Goal: Task Accomplishment & Management: Use online tool/utility

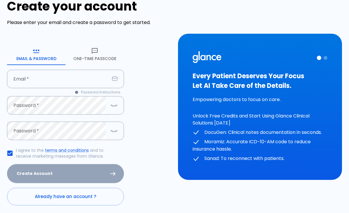
scroll to position [21, 0]
click at [90, 55] on button "One-Time Passcode" at bounding box center [94, 54] width 58 height 21
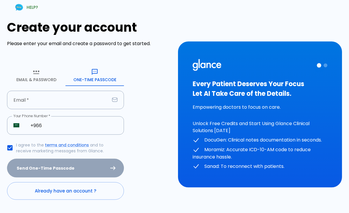
scroll to position [15, 0]
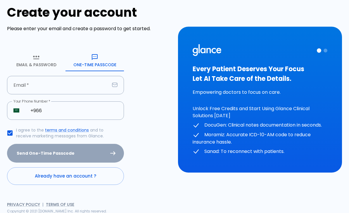
click at [37, 58] on icon "button" at bounding box center [36, 58] width 6 height 4
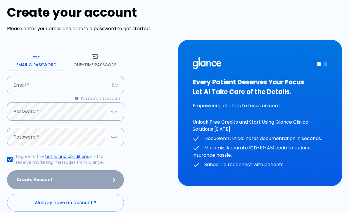
click at [84, 52] on button "One-Time Passcode" at bounding box center [94, 60] width 58 height 21
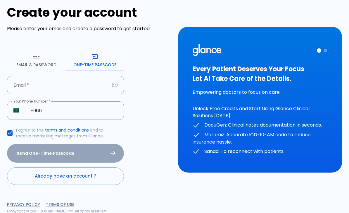
click at [26, 88] on input "text" at bounding box center [58, 85] width 103 height 18
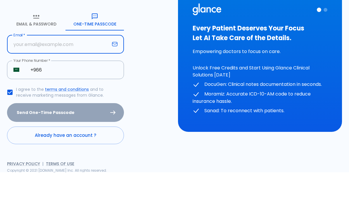
type input "[EMAIL_ADDRESS][DOMAIN_NAME]"
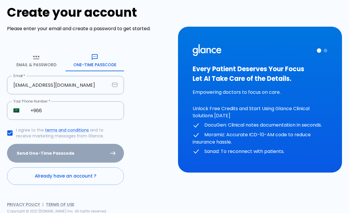
click at [52, 111] on input "+966" at bounding box center [74, 110] width 100 height 18
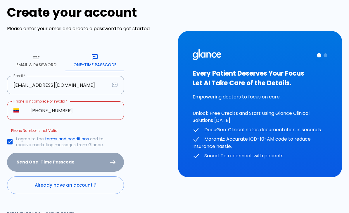
click at [17, 110] on img "Select country" at bounding box center [16, 110] width 6 height 4
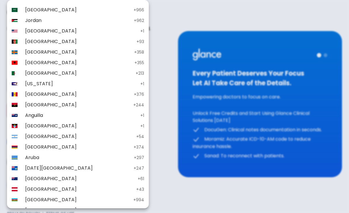
scroll to position [2380, 0]
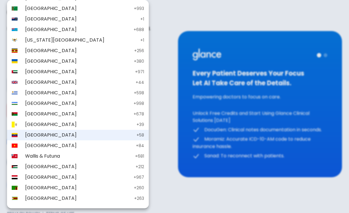
click at [136, 94] on div at bounding box center [174, 106] width 349 height 213
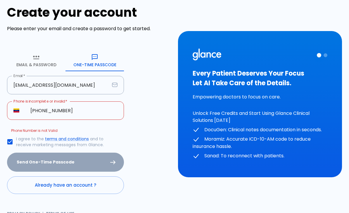
click at [16, 110] on img "Select country" at bounding box center [16, 110] width 6 height 4
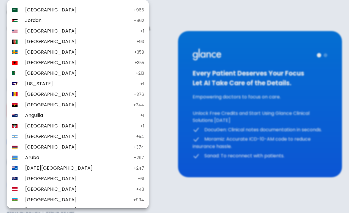
scroll to position [0, 0]
click at [30, 11] on span "[GEOGRAPHIC_DATA]" at bounding box center [78, 9] width 106 height 7
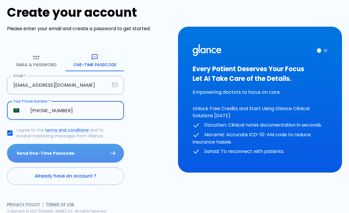
type input "[PHONE_NUMBER]"
click at [21, 150] on button "Send One-Time Passcode" at bounding box center [65, 153] width 117 height 19
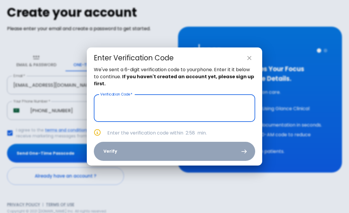
click at [233, 104] on input "text" at bounding box center [174, 107] width 161 height 27
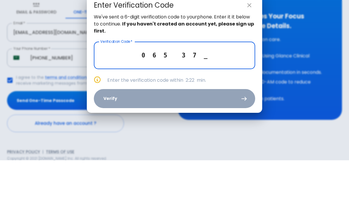
type input "0 6 5 3 7 2"
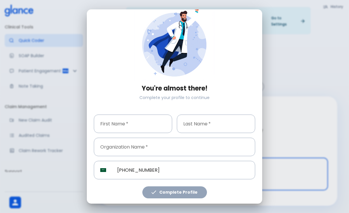
scroll to position [15, 0]
click at [116, 123] on input "text" at bounding box center [133, 123] width 78 height 18
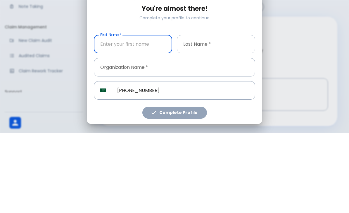
type input "Hisham"
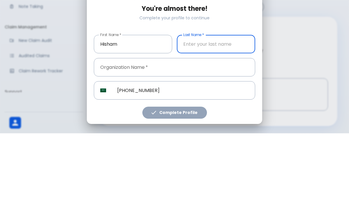
type input "Aldarwish"
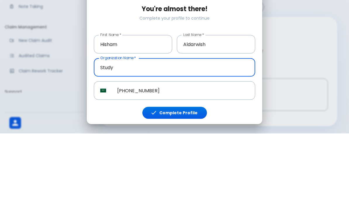
scroll to position [0, 0]
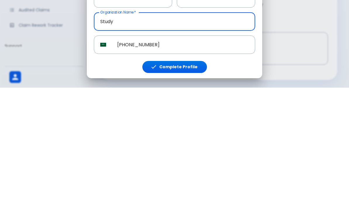
type input "Study"
click at [196, 186] on button "Complete Profile" at bounding box center [174, 192] width 65 height 12
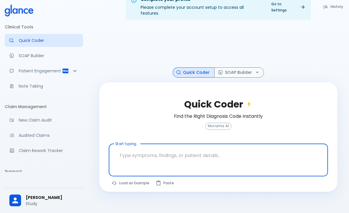
click at [263, 146] on textarea at bounding box center [218, 155] width 211 height 18
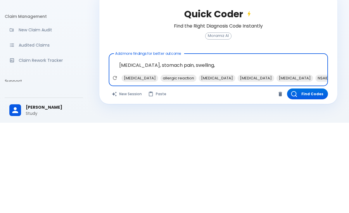
scroll to position [0, 0]
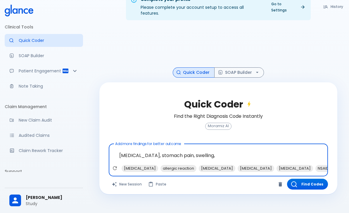
type textarea "[MEDICAL_DATA], stomach pain, swelling,"
click at [251, 67] on button "SOAP Builder" at bounding box center [239, 72] width 50 height 10
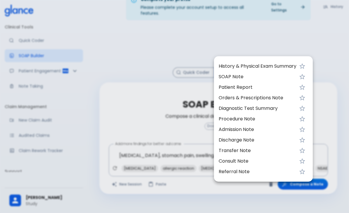
click at [286, 66] on span "History & Physical Exam Summary" at bounding box center [258, 66] width 78 height 7
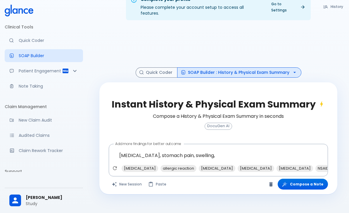
click at [283, 67] on button "SOAP Builder : History & Physical Exam Summary" at bounding box center [239, 72] width 124 height 10
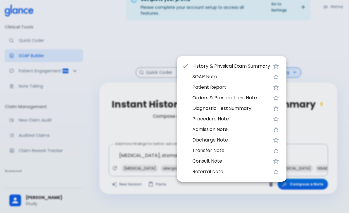
click at [256, 85] on span "Patient Report" at bounding box center [231, 87] width 78 height 7
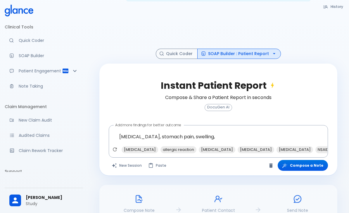
click at [22, 59] on link "SOAP Builder" at bounding box center [44, 55] width 78 height 13
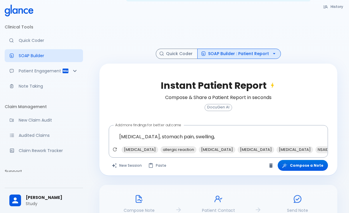
click at [52, 76] on div "Patient Engagement" at bounding box center [44, 70] width 78 height 13
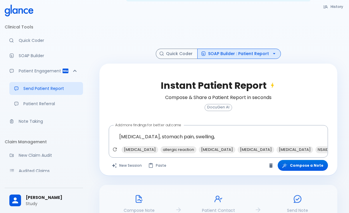
click at [26, 104] on p "Patient Referral" at bounding box center [50, 104] width 55 height 6
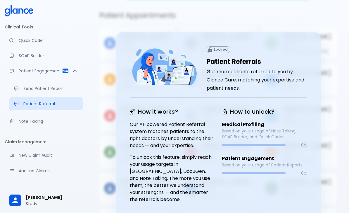
scroll to position [42, 0]
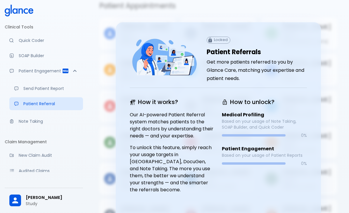
click at [31, 90] on p "Send Patient Report" at bounding box center [50, 88] width 55 height 6
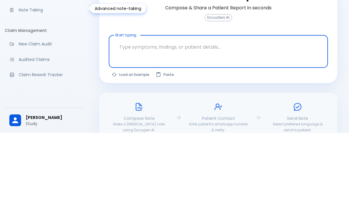
scroll to position [32, 0]
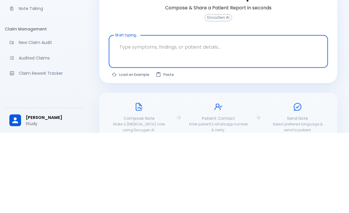
click at [25, 116] on link "New Claim Audit" at bounding box center [44, 122] width 78 height 13
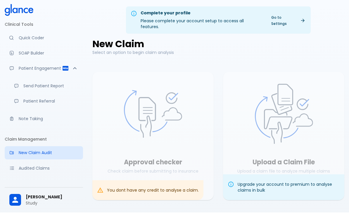
scroll to position [14, 0]
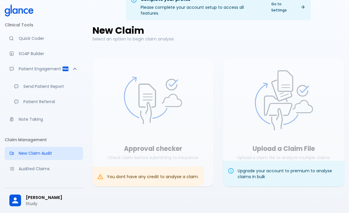
click at [25, 122] on link "Note Taking" at bounding box center [44, 119] width 78 height 13
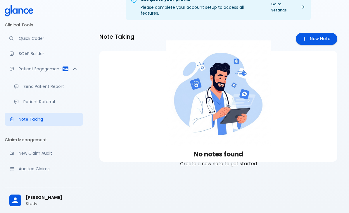
click at [317, 33] on link "New Note" at bounding box center [317, 39] width 42 height 12
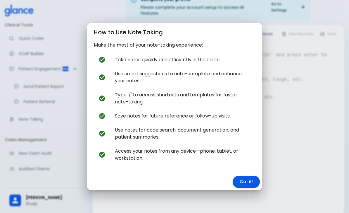
scroll to position [17, 0]
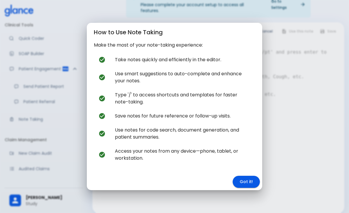
click at [256, 187] on button "Got it!" at bounding box center [246, 181] width 27 height 12
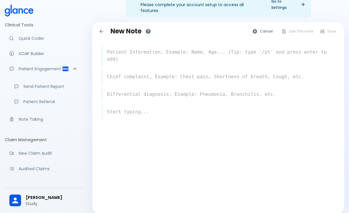
click at [280, 54] on textarea at bounding box center [218, 55] width 233 height 19
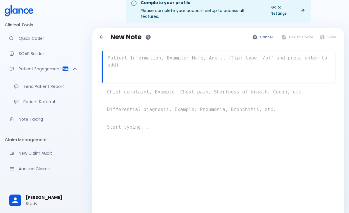
scroll to position [0, 0]
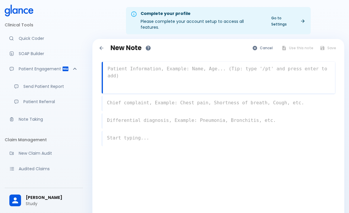
click at [293, 18] on link "Go to Settings" at bounding box center [288, 21] width 41 height 15
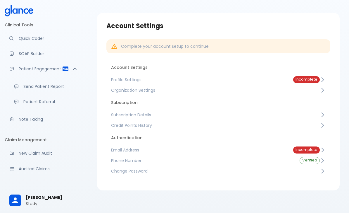
scroll to position [14, 0]
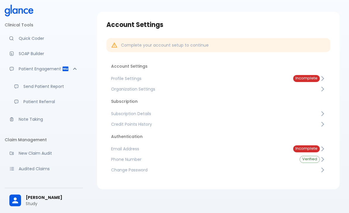
click at [319, 78] on span "Incomplete" at bounding box center [306, 78] width 27 height 4
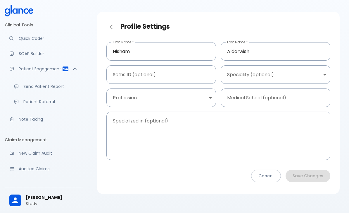
click at [212, 99] on body "↧ pull to refresh ↧ Clinical Tools Quick Coder SOAP Builder Patient Engagement …" at bounding box center [174, 102] width 349 height 233
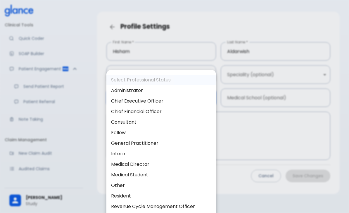
click at [261, 128] on div at bounding box center [174, 106] width 349 height 213
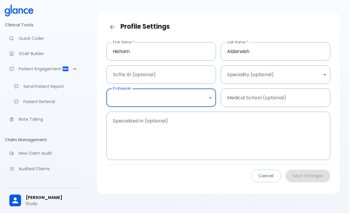
click at [211, 98] on body "↧ pull to refresh ↧ Clinical Tools Quick Coder SOAP Builder Patient Engagement …" at bounding box center [174, 102] width 349 height 233
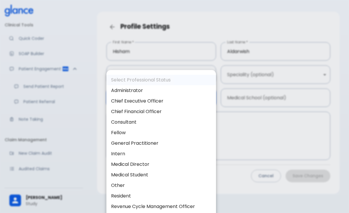
click at [120, 212] on li "Specialist" at bounding box center [161, 216] width 110 height 11
type input "specialist"
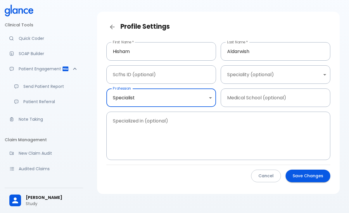
click at [282, 99] on input "text" at bounding box center [276, 97] width 110 height 18
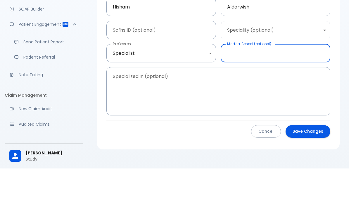
click at [317, 29] on body "↧ pull to refresh ↧ Clinical Tools Quick Coder SOAP Builder Patient Engagement …" at bounding box center [174, 102] width 349 height 233
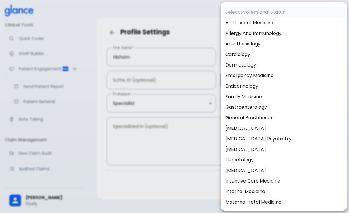
click at [249, 58] on li "Cardiology" at bounding box center [284, 54] width 126 height 11
type input "Cardiology"
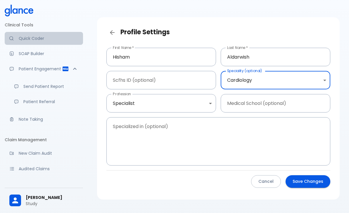
click at [24, 36] on p "Quick Coder" at bounding box center [49, 38] width 60 height 6
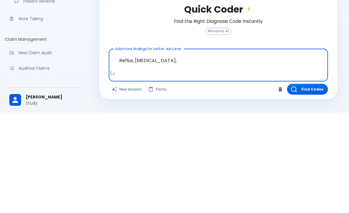
click at [118, 151] on textarea "Reflux, [MEDICAL_DATA]," at bounding box center [218, 160] width 211 height 18
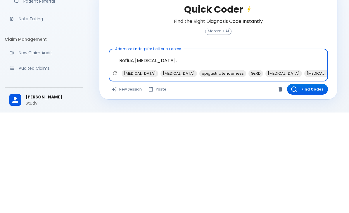
click at [118, 151] on textarea "Reflux, [MEDICAL_DATA]," at bounding box center [218, 160] width 211 height 18
click at [127, 170] on span "[MEDICAL_DATA]" at bounding box center [140, 173] width 37 height 7
type textarea "Reflux, [MEDICAL_DATA], , [MEDICAL_DATA]"
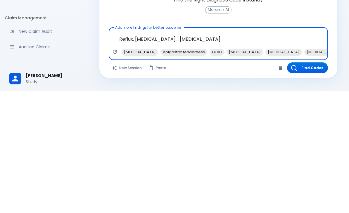
click at [315, 184] on button "Find Codes" at bounding box center [307, 189] width 41 height 11
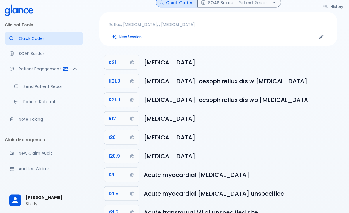
scroll to position [42, 0]
click at [250, 57] on h6 "[MEDICAL_DATA]" at bounding box center [238, 61] width 189 height 9
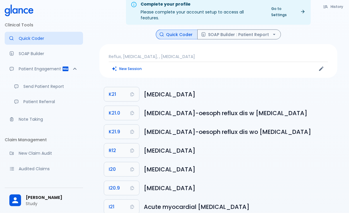
scroll to position [0, 0]
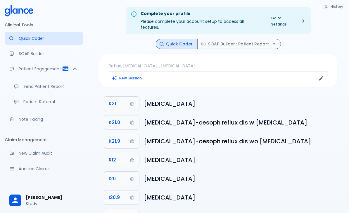
click at [274, 41] on icon "button" at bounding box center [274, 44] width 6 height 6
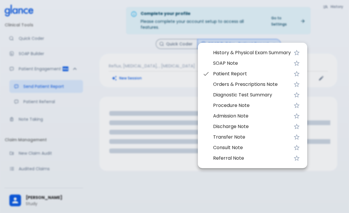
click at [264, 106] on span "Procedure Note" at bounding box center [252, 105] width 78 height 7
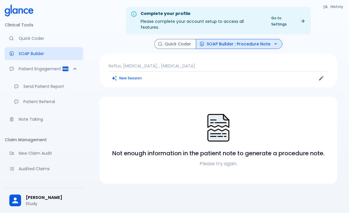
click at [272, 63] on p "Reflux, [MEDICAL_DATA], , [MEDICAL_DATA]" at bounding box center [218, 66] width 219 height 6
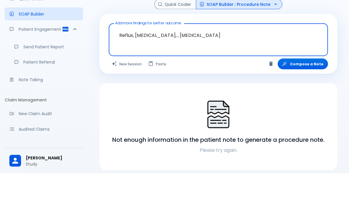
click at [319, 98] on button "Compose a Note" at bounding box center [303, 103] width 50 height 11
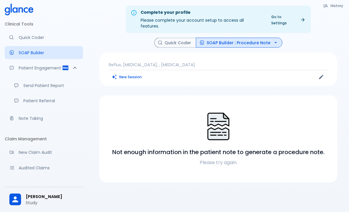
scroll to position [14, 0]
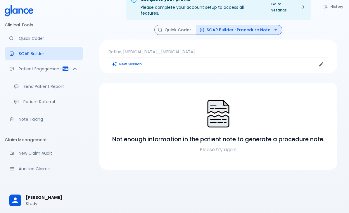
click at [25, 168] on p "Audited Claims" at bounding box center [49, 168] width 60 height 6
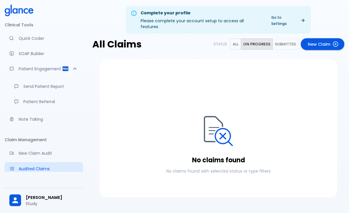
scroll to position [1, 0]
click at [324, 39] on link "New Claim" at bounding box center [323, 44] width 44 height 12
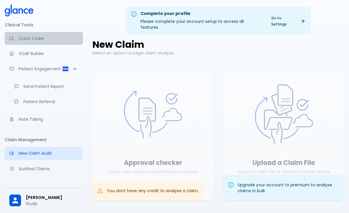
click at [25, 41] on link "Quick Coder" at bounding box center [44, 38] width 78 height 13
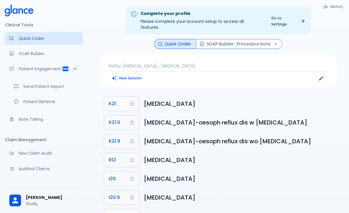
click at [327, 10] on button "History" at bounding box center [333, 6] width 27 height 8
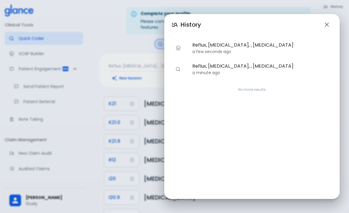
click at [296, 47] on span "Reflux, [MEDICAL_DATA], , [MEDICAL_DATA]" at bounding box center [260, 45] width 136 height 7
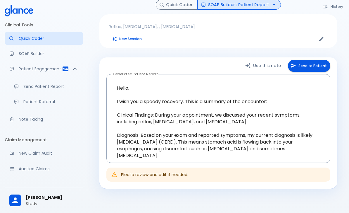
scroll to position [39, 0]
click at [135, 135] on textarea "Hello, I wish you a speedy recovery. This is a summary of the encounter: Clinic…" at bounding box center [219, 118] width 216 height 79
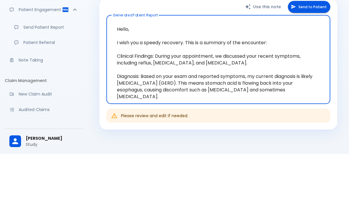
click at [122, 79] on textarea "Hello, I wish you a speedy recovery. This is a summary of the encounter: Clinic…" at bounding box center [219, 118] width 216 height 79
click at [101, 58] on div "Use this note Send to Patient Generated Patient Report Hello, I wish you a spee…" at bounding box center [218, 123] width 238 height 131
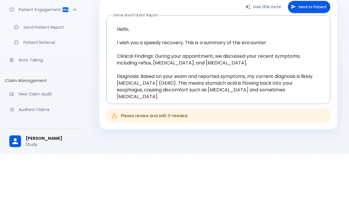
scroll to position [44, 0]
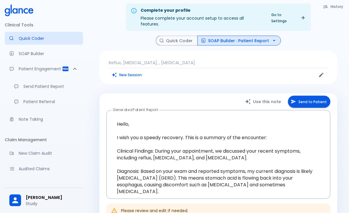
click at [164, 39] on icon "button" at bounding box center [162, 41] width 4 height 4
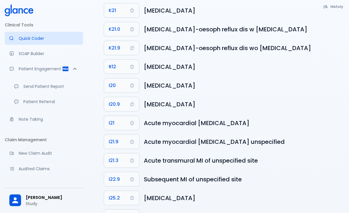
scroll to position [93, 0]
click at [118, 44] on span "K21.9" at bounding box center [114, 48] width 11 height 8
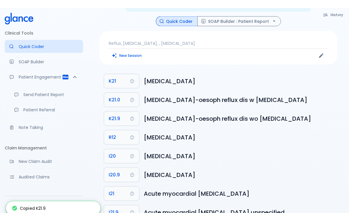
scroll to position [0, 0]
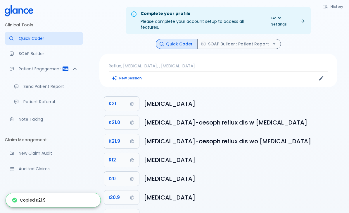
click at [210, 39] on button "SOAP Builder : Patient Report" at bounding box center [239, 44] width 84 height 10
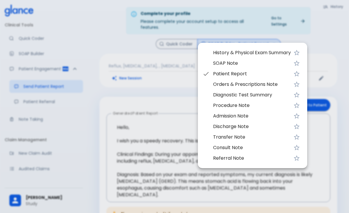
click at [147, 96] on div at bounding box center [174, 106] width 349 height 213
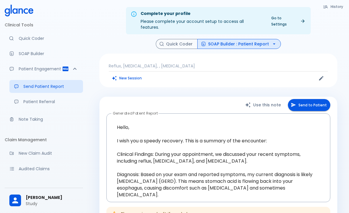
click at [140, 135] on textarea "Hello, I wish you a speedy recovery. This is a summary of the encounter: Clinic…" at bounding box center [219, 157] width 216 height 79
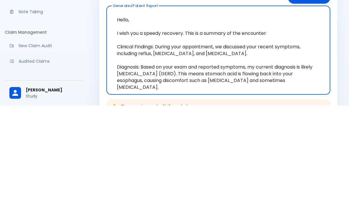
click at [99, 56] on div "History Quick Coder SOAP Builder : Patient Report Reflux, [MEDICAL_DATA], , [ME…" at bounding box center [218, 133] width 252 height 189
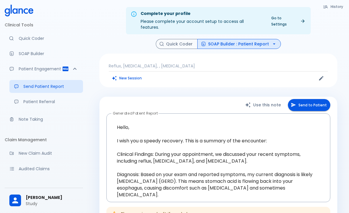
click at [309, 100] on button "Send to Patient" at bounding box center [309, 105] width 42 height 12
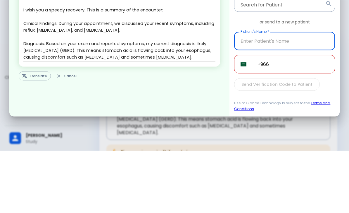
click at [32, 133] on button "Translate" at bounding box center [35, 137] width 32 height 9
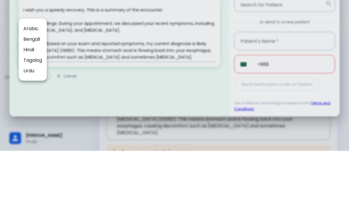
scroll to position [44, 0]
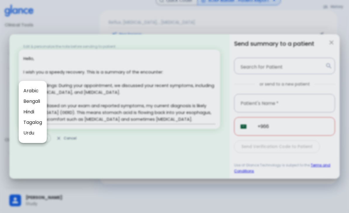
click at [27, 87] on li "Arabic" at bounding box center [33, 90] width 28 height 11
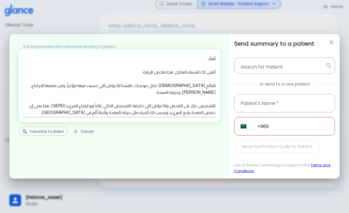
scroll to position [38, 0]
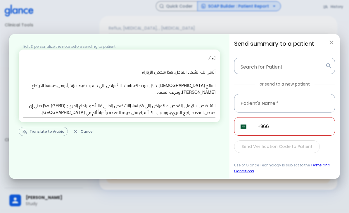
click at [332, 46] on icon "button" at bounding box center [331, 42] width 7 height 7
type textarea "Hello, I wish you a speedy recovery. This is a summary of the encounter: Clinic…"
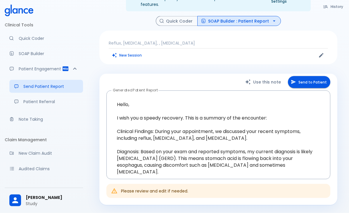
scroll to position [9, 0]
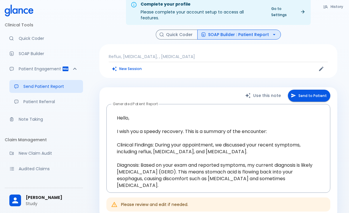
click at [274, 32] on icon "button" at bounding box center [274, 35] width 6 height 6
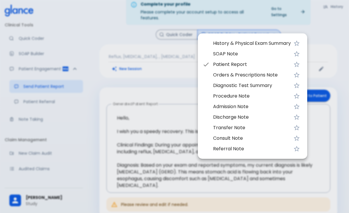
click at [261, 96] on span "Procedure Note" at bounding box center [252, 95] width 78 height 7
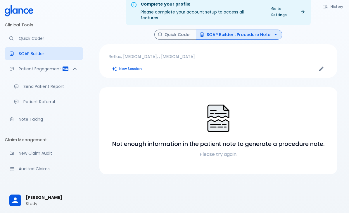
click at [228, 151] on p "Please try again." at bounding box center [218, 154] width 224 height 7
click at [273, 32] on icon "button" at bounding box center [276, 35] width 6 height 6
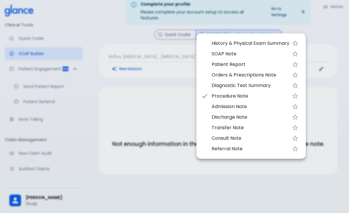
click at [280, 42] on span "History & Physical Exam Summary" at bounding box center [251, 43] width 78 height 7
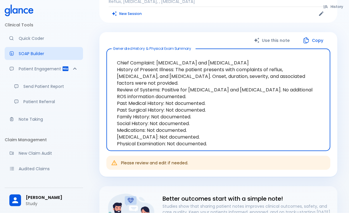
scroll to position [65, 0]
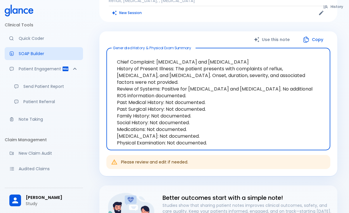
click at [264, 95] on textarea "Chief Complaint: [MEDICAL_DATA] and [MEDICAL_DATA] History of Present Illness: …" at bounding box center [219, 99] width 216 height 92
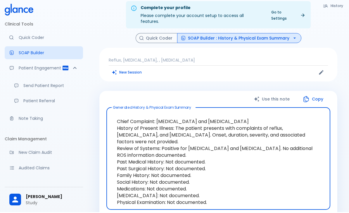
scroll to position [7, 0]
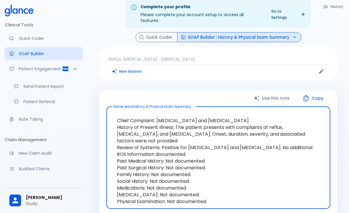
click at [295, 34] on icon "button" at bounding box center [295, 37] width 6 height 6
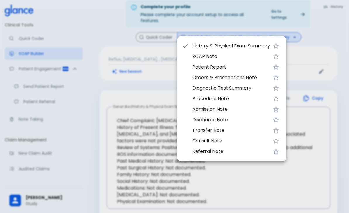
click at [258, 56] on span "SOAP Note" at bounding box center [231, 56] width 78 height 7
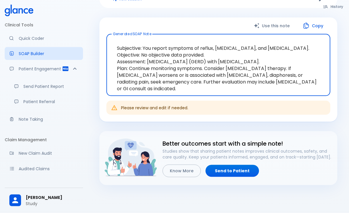
scroll to position [80, 0]
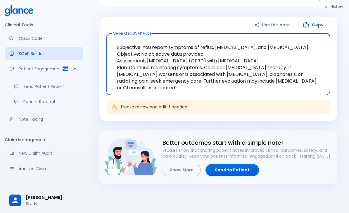
click at [0, 103] on html "↧ pull to refresh ↧ Clinical Tools Quick Coder SOAP Builder Patient Engagement …" at bounding box center [174, 79] width 349 height 318
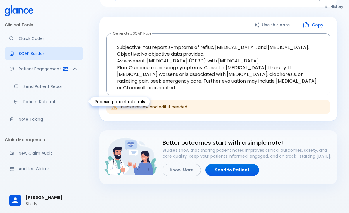
click at [20, 39] on p "Quick Coder" at bounding box center [49, 38] width 60 height 6
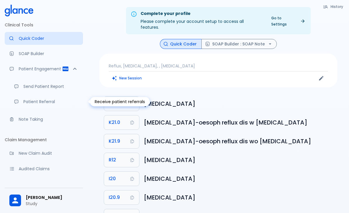
click at [12, 58] on link "SOAP Builder" at bounding box center [44, 53] width 78 height 13
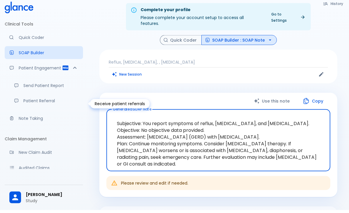
scroll to position [4, 0]
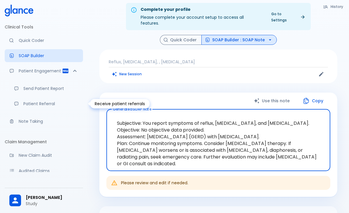
click at [306, 125] on textarea "Subjective: You report symptoms of reflux, [MEDICAL_DATA], and [MEDICAL_DATA]. …" at bounding box center [219, 140] width 216 height 52
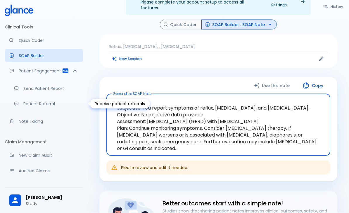
click at [267, 22] on icon "button" at bounding box center [270, 25] width 6 height 6
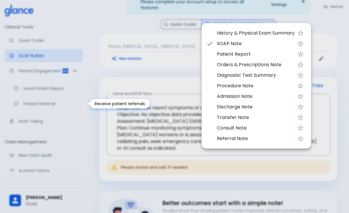
click at [277, 85] on span "Procedure Note" at bounding box center [256, 85] width 78 height 7
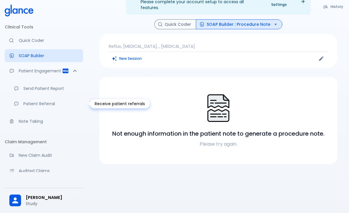
click at [275, 21] on icon "button" at bounding box center [276, 24] width 6 height 6
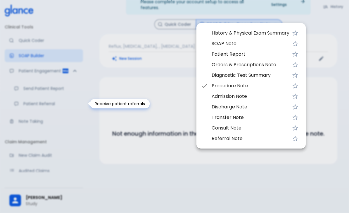
click at [273, 75] on span "Diagnostic Test Summary" at bounding box center [251, 75] width 78 height 7
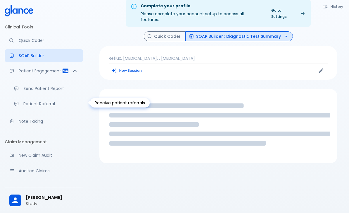
scroll to position [7, 0]
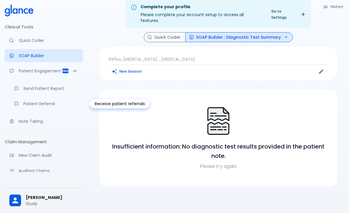
click at [287, 34] on icon "button" at bounding box center [286, 37] width 6 height 6
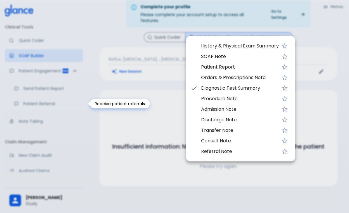
click at [263, 151] on span "Referral Note" at bounding box center [240, 151] width 78 height 7
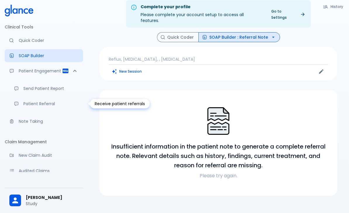
click at [269, 116] on div at bounding box center [218, 121] width 224 height 30
click at [226, 172] on p "Please try again." at bounding box center [218, 175] width 224 height 7
click at [272, 34] on icon "button" at bounding box center [273, 37] width 6 height 6
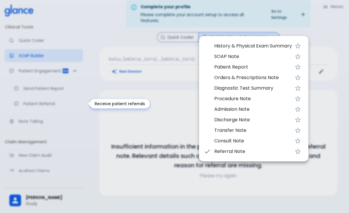
click at [270, 66] on span "Patient Report" at bounding box center [253, 66] width 78 height 7
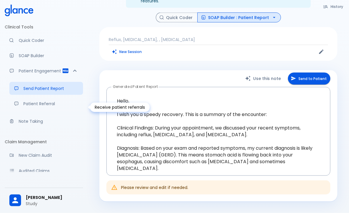
scroll to position [44, 0]
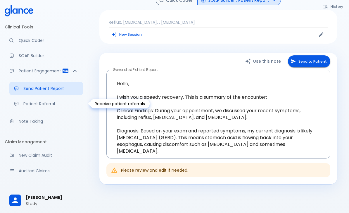
click at [318, 58] on button "Send to Patient" at bounding box center [309, 61] width 42 height 12
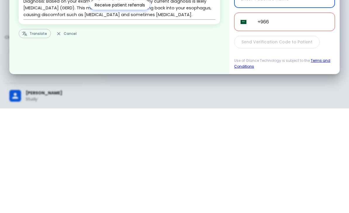
click at [304, 140] on div "Send Verification Code to Patient" at bounding box center [284, 146] width 101 height 13
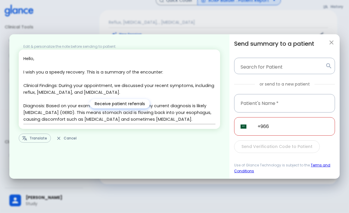
click at [331, 48] on button "button" at bounding box center [332, 43] width 12 height 12
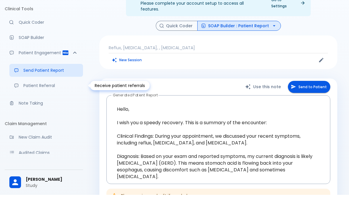
scroll to position [18, 0]
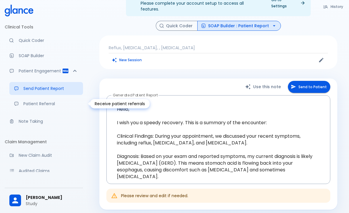
click at [272, 23] on icon "button" at bounding box center [274, 26] width 6 height 6
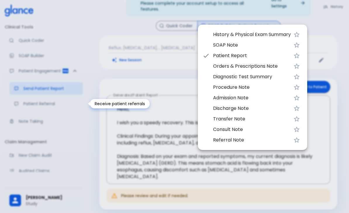
click at [273, 69] on span "Orders & Prescriptions Note" at bounding box center [252, 66] width 78 height 7
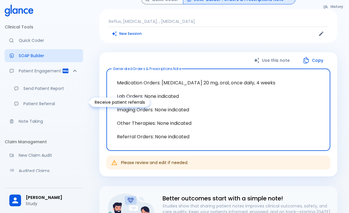
scroll to position [43, 0]
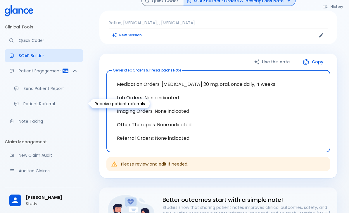
click at [319, 32] on icon "Edit" at bounding box center [321, 35] width 6 height 6
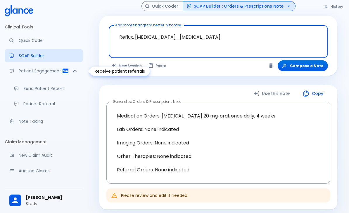
scroll to position [0, 0]
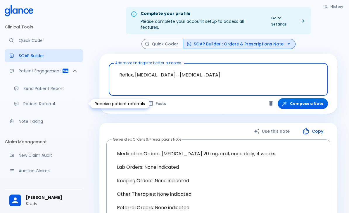
click at [284, 42] on button "SOAP Builder : Orders & Prescriptions Note" at bounding box center [239, 44] width 113 height 10
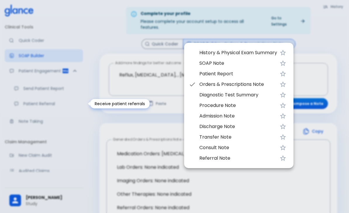
click at [273, 95] on span "Diagnostic Test Summary" at bounding box center [238, 94] width 78 height 7
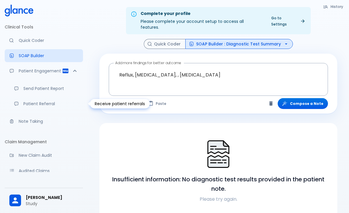
click at [310, 99] on button "Compose a Note" at bounding box center [303, 103] width 50 height 11
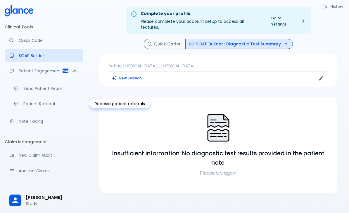
click at [31, 87] on p "Send Patient Report" at bounding box center [50, 88] width 55 height 6
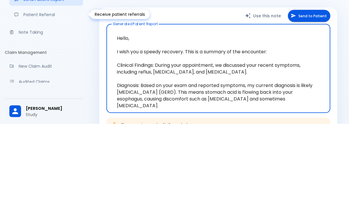
click at [31, 97] on link "Patient Referral" at bounding box center [46, 103] width 74 height 13
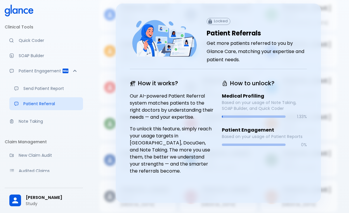
click at [20, 118] on link "Note Taking" at bounding box center [44, 121] width 78 height 13
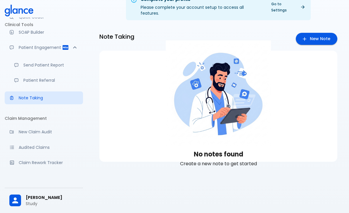
scroll to position [30, 0]
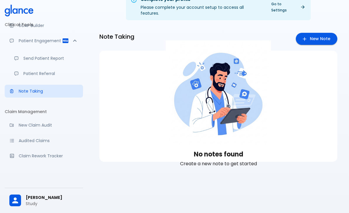
click at [22, 123] on p "New Claim Audit" at bounding box center [49, 125] width 60 height 6
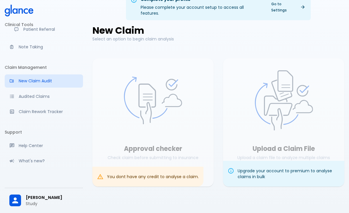
scroll to position [77, 0]
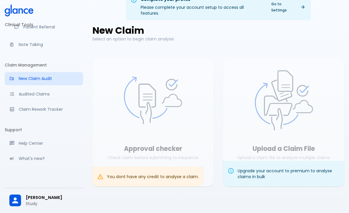
click at [33, 95] on p "Audited Claims" at bounding box center [49, 94] width 60 height 6
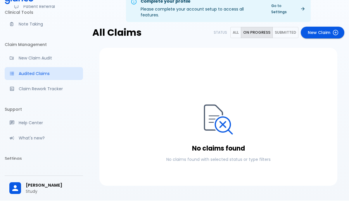
scroll to position [13, 0]
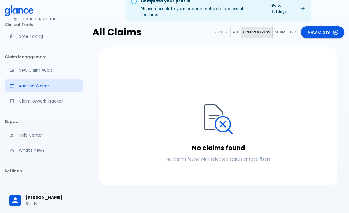
click at [241, 30] on button "All" at bounding box center [235, 32] width 11 height 11
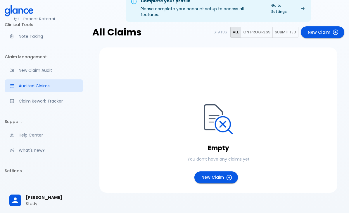
click at [285, 32] on button "Submitted" at bounding box center [286, 32] width 26 height 11
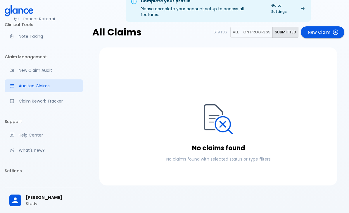
click at [312, 27] on link "New Claim" at bounding box center [323, 32] width 44 height 12
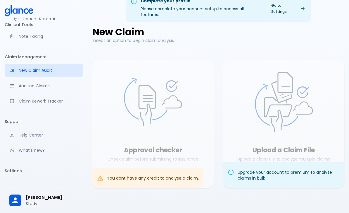
click at [14, 90] on link "Audited Claims" at bounding box center [44, 85] width 78 height 13
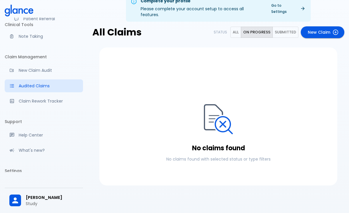
click at [15, 100] on div "Monitor progress of claim corrections" at bounding box center [13, 100] width 9 height 5
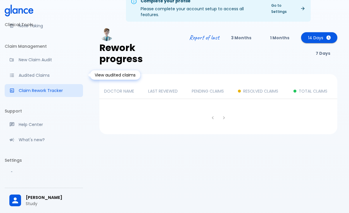
scroll to position [16, 0]
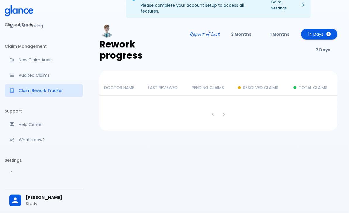
click at [267, 80] on th "RESOLVED CLAIMS" at bounding box center [261, 87] width 56 height 15
click at [113, 85] on p "DOCTOR NAME" at bounding box center [121, 88] width 35 height 6
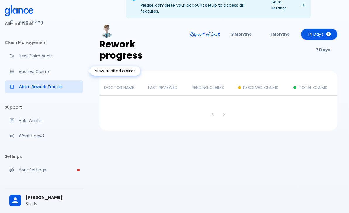
scroll to position [99, 0]
click at [29, 170] on p "Your Settings" at bounding box center [49, 170] width 60 height 6
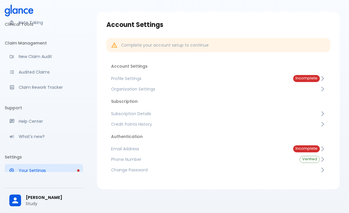
click at [116, 77] on span "Profile Settings" at bounding box center [197, 78] width 173 height 6
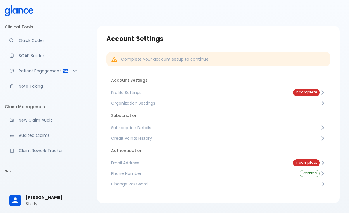
scroll to position [63, 0]
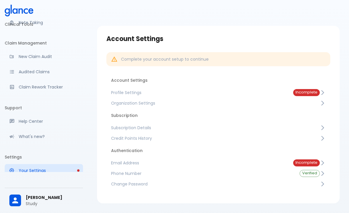
click at [118, 126] on span "Subscription Details" at bounding box center [215, 128] width 209 height 6
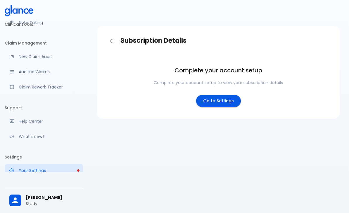
click at [213, 100] on link "Go to Settings" at bounding box center [218, 101] width 45 height 12
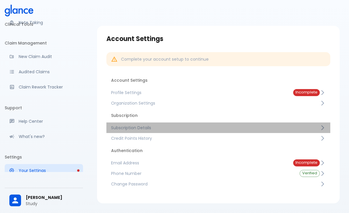
click at [125, 126] on span "Subscription Details" at bounding box center [215, 128] width 209 height 6
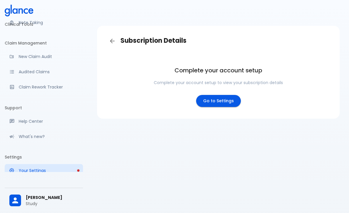
click at [205, 102] on link "Go to Settings" at bounding box center [218, 101] width 45 height 12
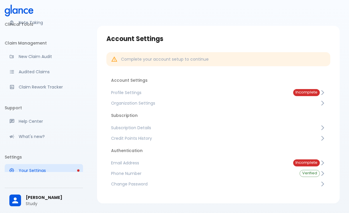
scroll to position [0, 0]
click at [119, 92] on span "Profile Settings" at bounding box center [197, 92] width 173 height 6
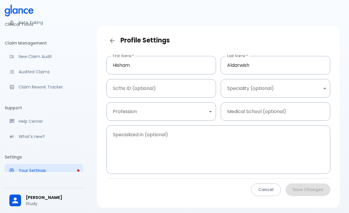
scroll to position [14, 0]
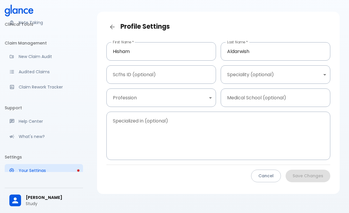
click at [17, 170] on div "Please complete account setup" at bounding box center [13, 170] width 9 height 5
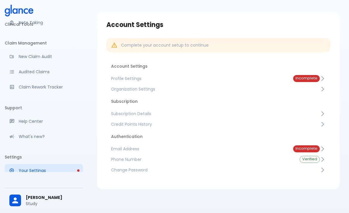
click at [116, 126] on span "Credit Points History" at bounding box center [215, 124] width 209 height 6
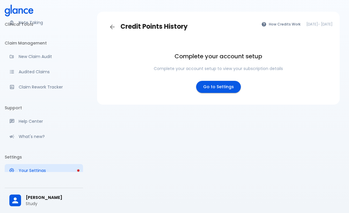
click at [201, 89] on link "Go to Settings" at bounding box center [218, 87] width 45 height 12
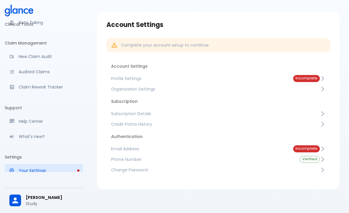
click at [117, 79] on span "Profile Settings" at bounding box center [197, 78] width 173 height 6
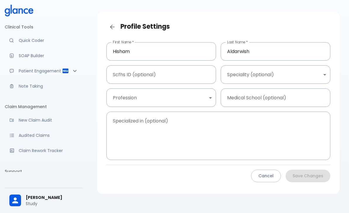
click at [16, 42] on div "Moramiz: Find ICD10AM codes instantly" at bounding box center [13, 40] width 9 height 4
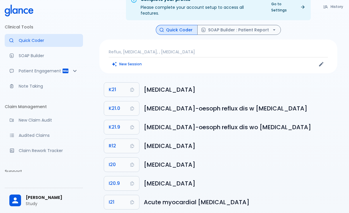
click at [20, 58] on p "SOAP Builder" at bounding box center [49, 56] width 60 height 6
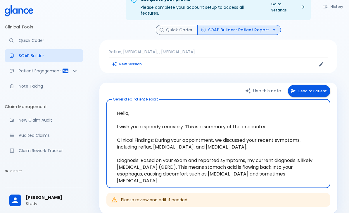
click at [20, 75] on div "Patient Engagement" at bounding box center [44, 70] width 78 height 13
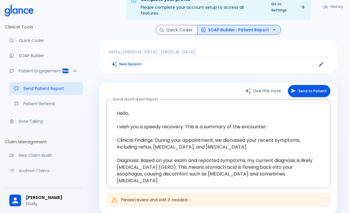
click at [24, 108] on link "Patient Referral" at bounding box center [46, 103] width 74 height 13
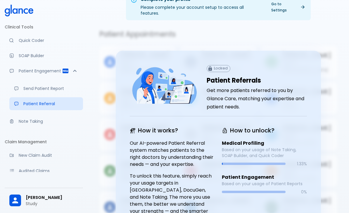
click at [20, 119] on p "Note Taking" at bounding box center [49, 121] width 60 height 6
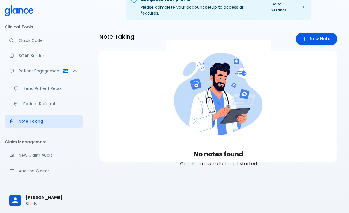
click at [26, 168] on p "Audited Claims" at bounding box center [49, 171] width 60 height 6
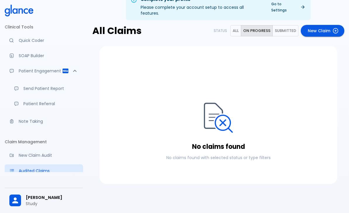
click at [21, 156] on p "New Claim Audit" at bounding box center [49, 155] width 60 height 6
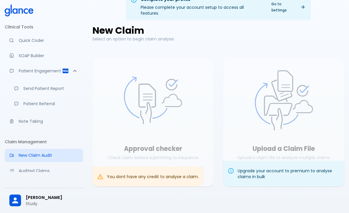
click at [28, 185] on p "Claim Rework Tracker" at bounding box center [49, 186] width 60 height 6
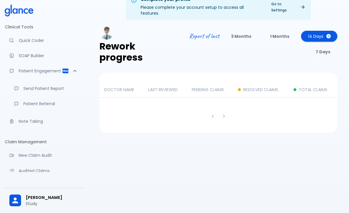
click at [115, 87] on p "DOCTOR NAME" at bounding box center [121, 90] width 35 height 6
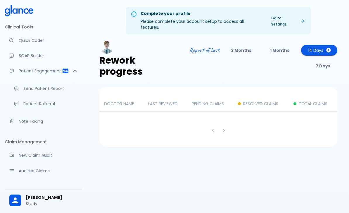
click at [21, 41] on p "Quick Coder" at bounding box center [49, 40] width 60 height 6
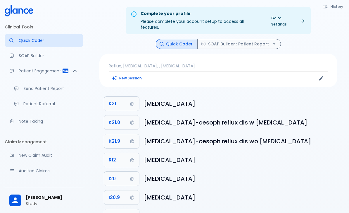
click at [18, 56] on div "Docugen: Compose a clinical documentation in seconds" at bounding box center [13, 55] width 9 height 5
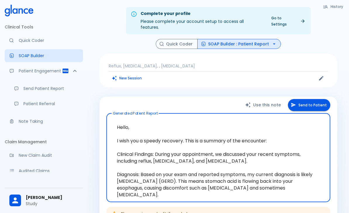
click at [36, 71] on p "Patient Engagement" at bounding box center [40, 71] width 43 height 6
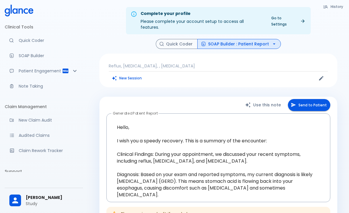
click at [77, 71] on icon "Patient Reports & Referrals" at bounding box center [74, 70] width 7 height 7
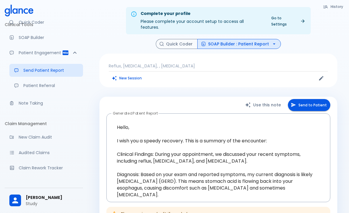
scroll to position [20, 0]
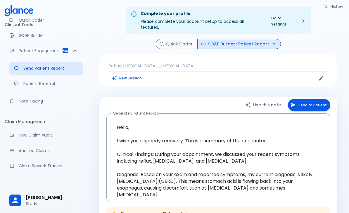
click at [24, 101] on p "Note Taking" at bounding box center [49, 101] width 60 height 6
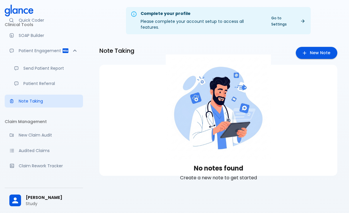
click at [327, 51] on link "New Note" at bounding box center [317, 53] width 42 height 12
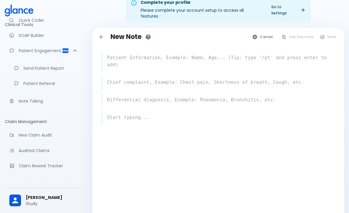
scroll to position [17, 0]
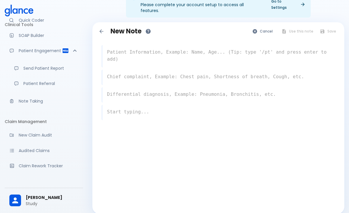
click at [274, 54] on textarea at bounding box center [218, 55] width 233 height 19
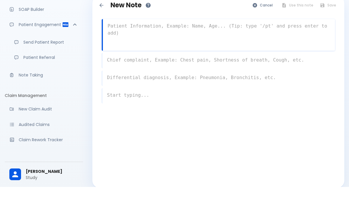
click at [301, 79] on div "x" at bounding box center [218, 86] width 233 height 15
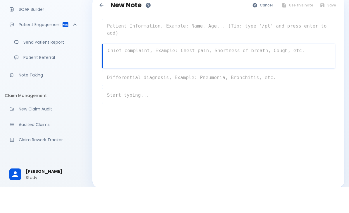
click at [271, 96] on div "x" at bounding box center [218, 103] width 233 height 15
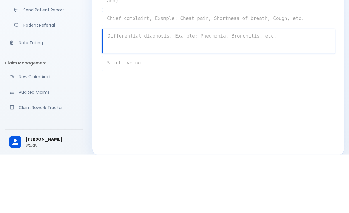
click at [272, 114] on div "x" at bounding box center [218, 121] width 233 height 15
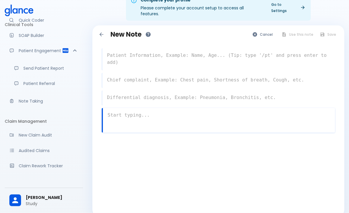
scroll to position [0, 0]
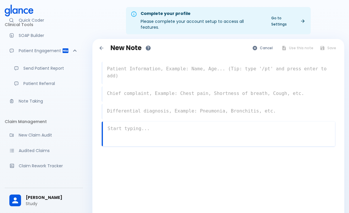
click at [270, 44] on button "Cancel" at bounding box center [262, 48] width 27 height 8
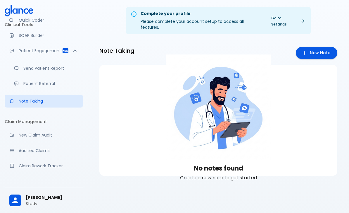
click at [20, 37] on p "SOAP Builder" at bounding box center [49, 35] width 60 height 6
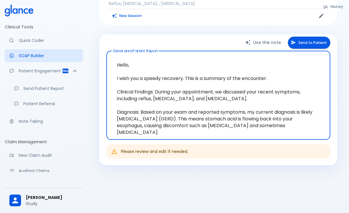
click at [22, 43] on p "Quick Coder" at bounding box center [49, 40] width 60 height 6
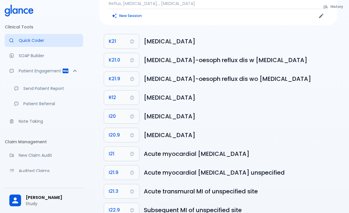
click at [18, 74] on div "Patient Engagement" at bounding box center [44, 70] width 78 height 13
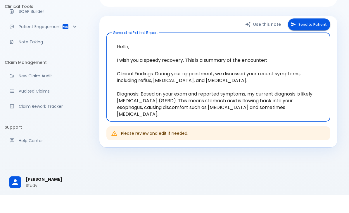
scroll to position [27, 0]
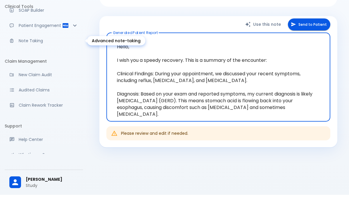
click at [25, 52] on link "Note Taking" at bounding box center [44, 58] width 78 height 13
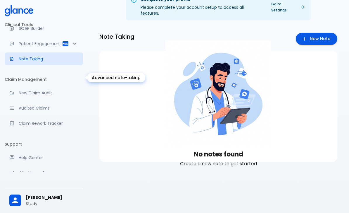
click at [27, 46] on p "Patient Engagement" at bounding box center [40, 44] width 43 height 6
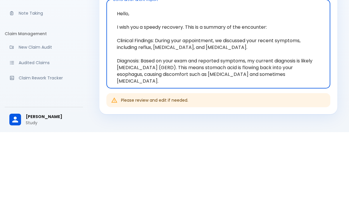
scroll to position [62, 0]
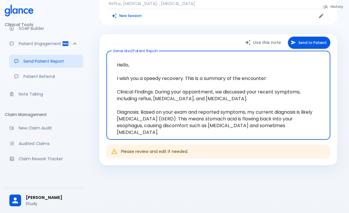
click at [317, 37] on button "Send to Patient" at bounding box center [309, 43] width 42 height 12
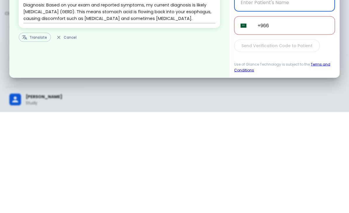
click at [33, 133] on button "Translate" at bounding box center [35, 137] width 32 height 9
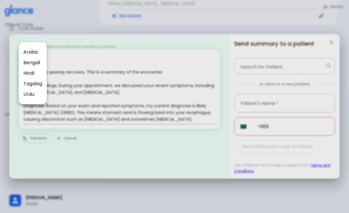
click at [34, 15] on div at bounding box center [174, 106] width 349 height 213
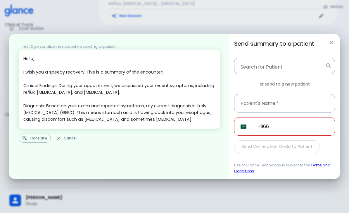
click at [331, 42] on icon "button" at bounding box center [332, 42] width 4 height 4
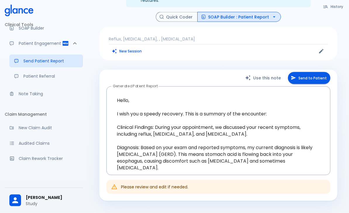
scroll to position [0, 0]
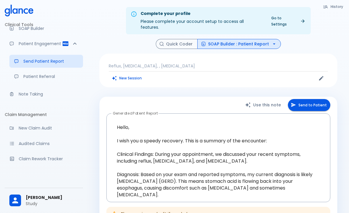
click at [24, 32] on link "SOAP Builder" at bounding box center [44, 28] width 78 height 13
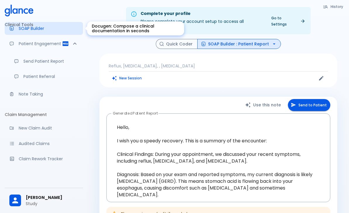
click at [273, 43] on icon "button" at bounding box center [274, 43] width 2 height 1
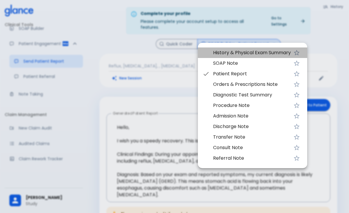
click at [286, 49] on span "History & Physical Exam Summary" at bounding box center [252, 52] width 78 height 7
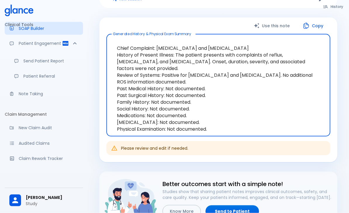
scroll to position [73, 0]
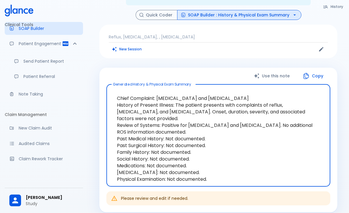
click at [129, 47] on button "New Session" at bounding box center [127, 49] width 37 height 8
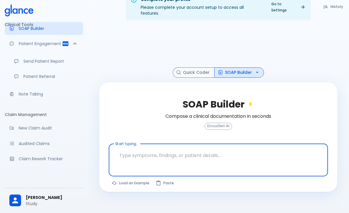
click at [284, 156] on textarea at bounding box center [218, 155] width 211 height 18
click at [267, 150] on textarea at bounding box center [218, 155] width 211 height 18
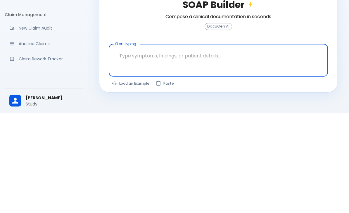
click at [252, 146] on textarea at bounding box center [218, 155] width 211 height 18
paste textarea "swelling of the deeper layers of the skin"
type textarea "swelling of the deeper layers of the skin"
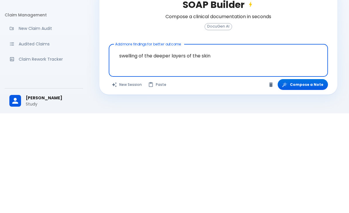
click at [308, 178] on button "Compose a Note" at bounding box center [303, 183] width 50 height 11
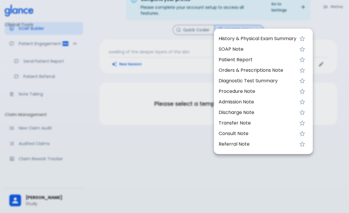
click at [281, 60] on span "Patient Report" at bounding box center [258, 59] width 78 height 7
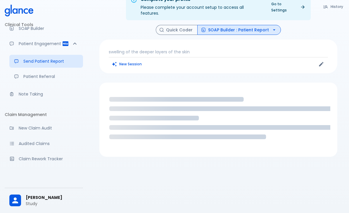
click at [216, 29] on button "SOAP Builder : Patient Report" at bounding box center [239, 30] width 84 height 10
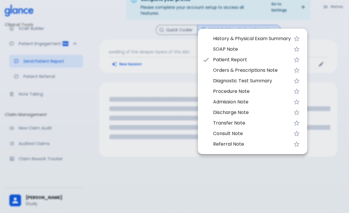
click at [212, 51] on li "SOAP Note" at bounding box center [252, 49] width 109 height 11
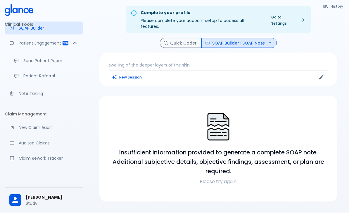
scroll to position [0, 0]
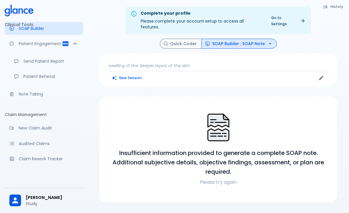
click at [230, 39] on button "SOAP Builder : SOAP Note" at bounding box center [238, 44] width 75 height 10
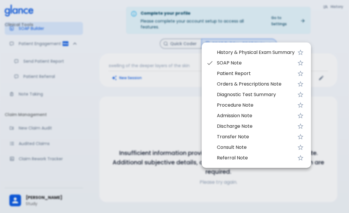
click at [217, 53] on span "History & Physical Exam Summary" at bounding box center [256, 52] width 78 height 7
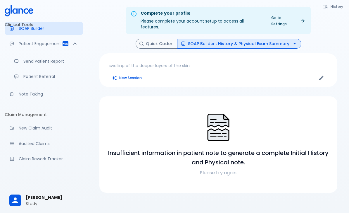
click at [212, 40] on button "SOAP Builder : History & Physical Exam Summary" at bounding box center [239, 44] width 124 height 10
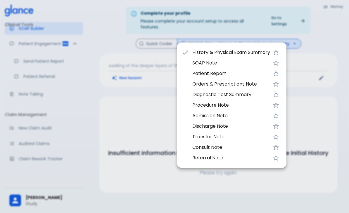
click at [191, 75] on li "Patient Report" at bounding box center [231, 73] width 109 height 11
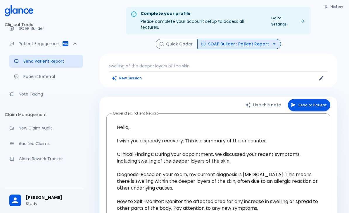
click at [210, 39] on button "SOAP Builder : Patient Report" at bounding box center [239, 44] width 84 height 10
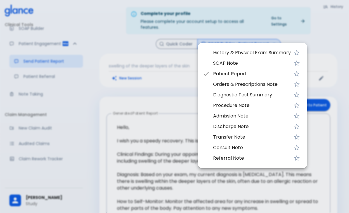
click at [213, 84] on li "Orders & Prescriptions Note" at bounding box center [252, 84] width 109 height 11
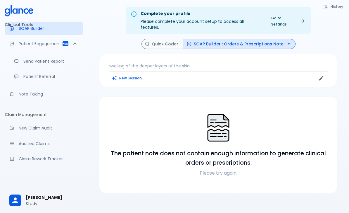
click at [204, 169] on p "Please try again." at bounding box center [218, 172] width 224 height 7
click at [201, 169] on p "Please try again." at bounding box center [218, 172] width 224 height 7
click at [211, 39] on button "SOAP Builder : Orders & Prescriptions Note" at bounding box center [239, 44] width 113 height 10
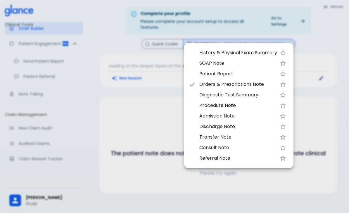
click at [196, 95] on li "Diagnostic Test Summary" at bounding box center [238, 94] width 109 height 11
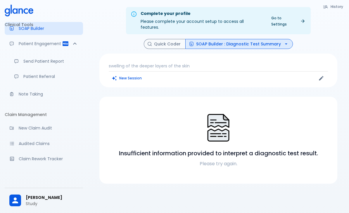
click at [192, 42] on icon "button" at bounding box center [191, 44] width 5 height 5
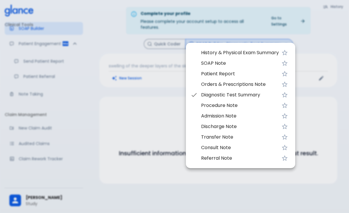
click at [197, 117] on li "Admission Note" at bounding box center [240, 116] width 109 height 11
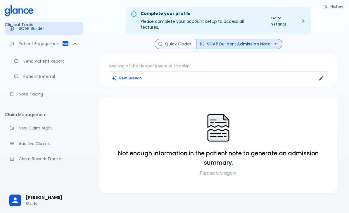
click at [161, 97] on div "Not enough information in the patient note to generate an admission summary. Pl…" at bounding box center [218, 144] width 238 height 96
click at [174, 40] on button "Quick Coder" at bounding box center [176, 44] width 42 height 10
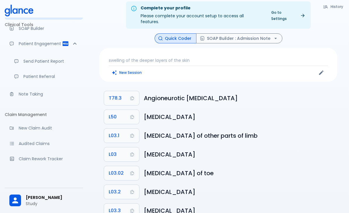
scroll to position [14, 0]
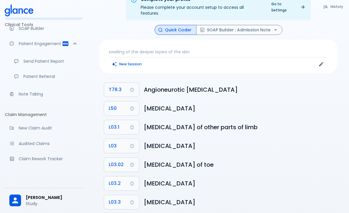
click at [118, 85] on span "T78.3" at bounding box center [115, 89] width 13 height 8
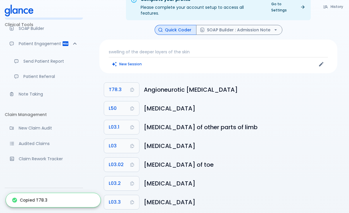
click at [210, 25] on button "SOAP Builder : Admission Note" at bounding box center [239, 30] width 86 height 10
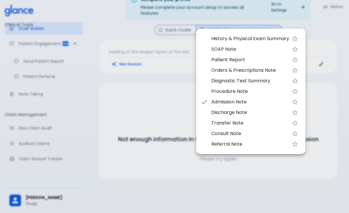
click at [208, 40] on li "History & Physical Exam Summary" at bounding box center [250, 38] width 109 height 11
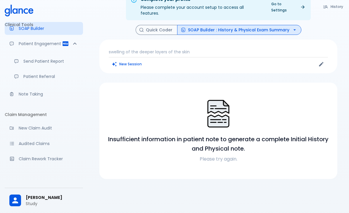
click at [141, 49] on p "swelling of the deeper layers of the skin" at bounding box center [218, 52] width 219 height 6
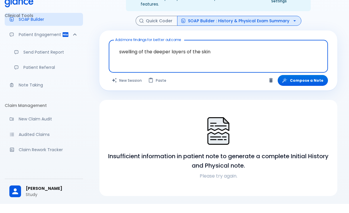
click at [214, 51] on textarea "swelling of the deeper layers of the skin" at bounding box center [218, 60] width 211 height 18
click at [218, 51] on textarea "swelling of the deeper layers of the skin" at bounding box center [218, 60] width 211 height 18
type textarea "swelling of the deeper layers of the skin T78.3"
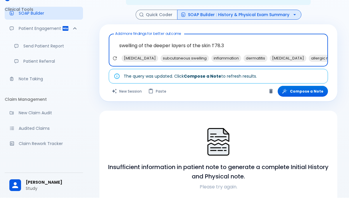
click at [301, 101] on button "Compose a Note" at bounding box center [303, 106] width 50 height 11
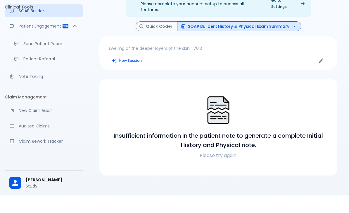
scroll to position [18, 0]
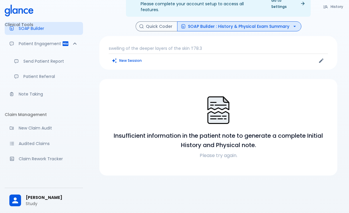
click at [192, 21] on button "SOAP Builder : History & Physical Exam Summary" at bounding box center [239, 26] width 124 height 10
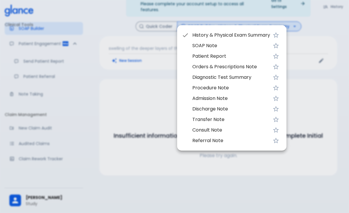
click at [187, 46] on li "SOAP Note" at bounding box center [231, 45] width 109 height 11
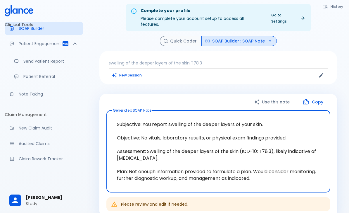
scroll to position [0, 0]
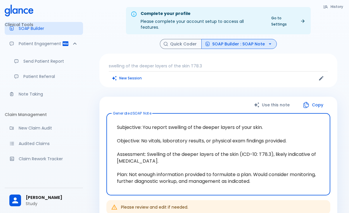
click at [212, 39] on button "SOAP Builder : SOAP Note" at bounding box center [238, 44] width 75 height 10
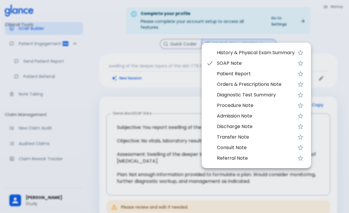
click at [215, 75] on li "Patient Report" at bounding box center [256, 73] width 109 height 11
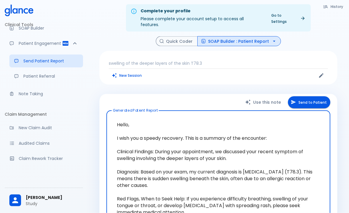
scroll to position [3, 0]
click at [208, 38] on button "SOAP Builder : Patient Report" at bounding box center [239, 41] width 84 height 10
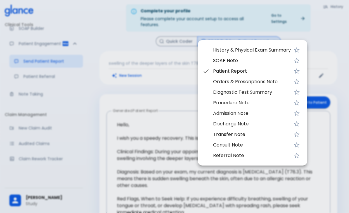
click at [209, 84] on li "Orders & Prescriptions Note" at bounding box center [252, 81] width 109 height 11
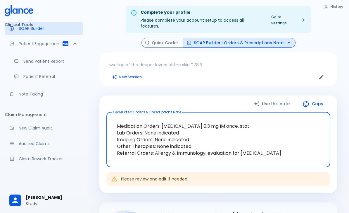
scroll to position [1, 0]
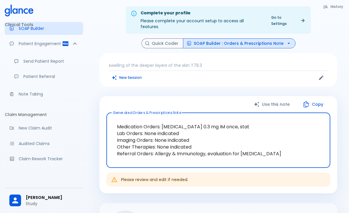
click at [199, 38] on button "SOAP Builder : Orders & Prescriptions Note" at bounding box center [239, 43] width 113 height 10
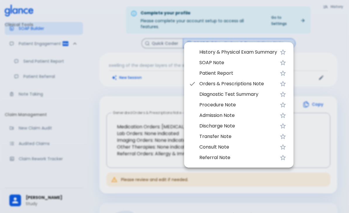
click at [196, 96] on li "Diagnostic Test Summary" at bounding box center [238, 94] width 109 height 11
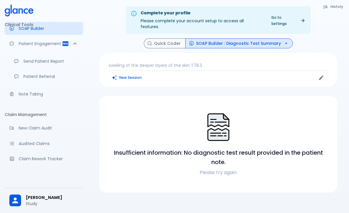
click at [198, 42] on button "SOAP Builder : Diagnostic Test Summary" at bounding box center [239, 43] width 108 height 10
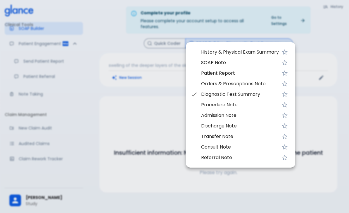
click at [198, 106] on li "Procedure Note" at bounding box center [240, 104] width 109 height 11
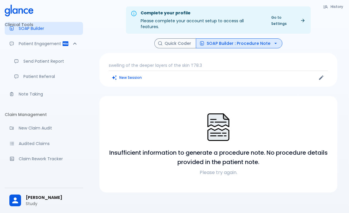
click at [27, 62] on p "Send Patient Report" at bounding box center [50, 61] width 55 height 6
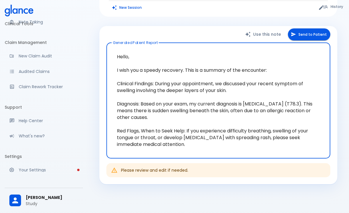
scroll to position [99, 0]
click at [25, 123] on p "Help Center" at bounding box center [49, 121] width 60 height 6
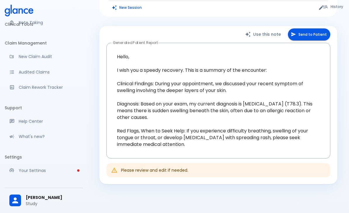
scroll to position [89, 0]
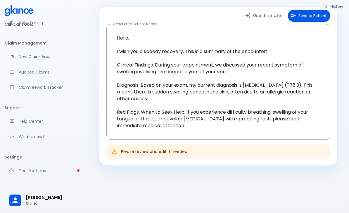
click at [23, 137] on p "What's new?" at bounding box center [49, 136] width 60 height 6
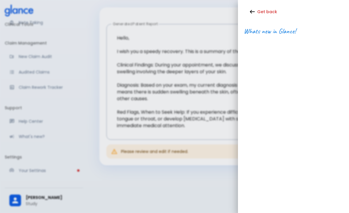
click at [255, 38] on div at bounding box center [293, 41] width 99 height 12
click at [248, 10] on button "Get back" at bounding box center [264, 12] width 40 height 12
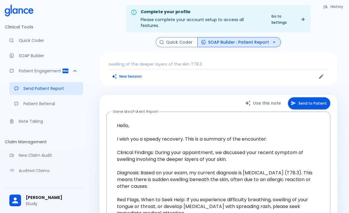
scroll to position [0, 0]
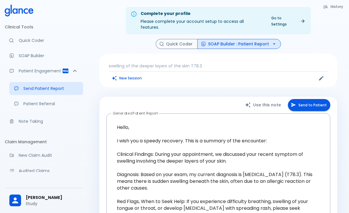
click at [135, 75] on button "New Session" at bounding box center [127, 78] width 37 height 8
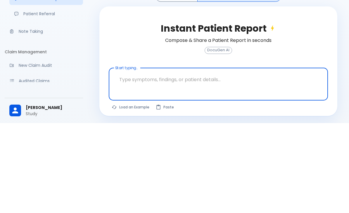
click at [215, 160] on textarea at bounding box center [218, 169] width 211 height 18
type textarea "unusual vaginal bleeding"
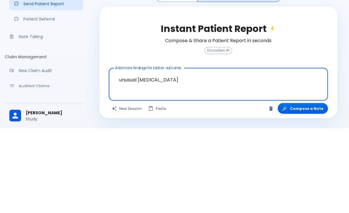
scroll to position [23, 0]
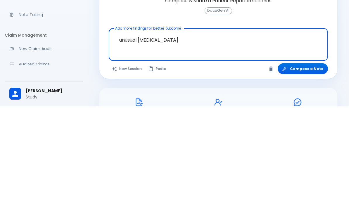
click at [304, 170] on button "Compose a Note" at bounding box center [303, 175] width 50 height 11
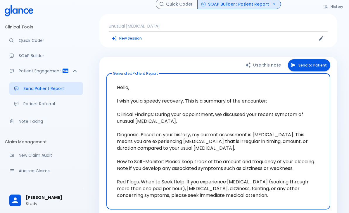
scroll to position [19, 0]
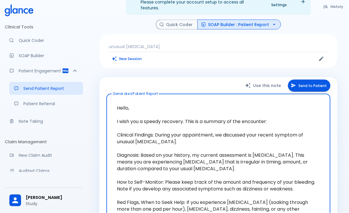
click at [189, 20] on button "Quick Coder" at bounding box center [177, 25] width 42 height 10
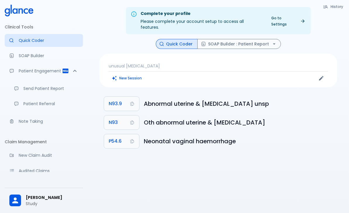
click at [287, 3] on div "Complete your profile Please complete your account setup to access all features…" at bounding box center [218, 113] width 261 height 227
click at [117, 74] on button "New Session" at bounding box center [127, 78] width 37 height 8
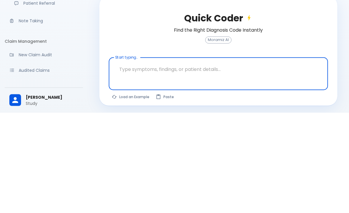
click at [165, 192] on button "Paste" at bounding box center [165, 196] width 25 height 8
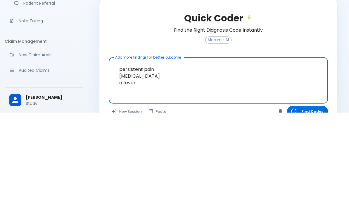
type textarea "persistent pain jaundice a fever"
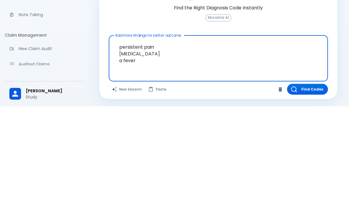
click at [305, 190] on button "Find Codes" at bounding box center [307, 195] width 41 height 11
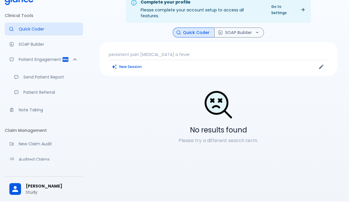
scroll to position [13, 0]
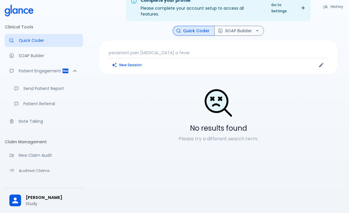
click at [277, 50] on p "persistent pain jaundice a fever" at bounding box center [218, 53] width 219 height 6
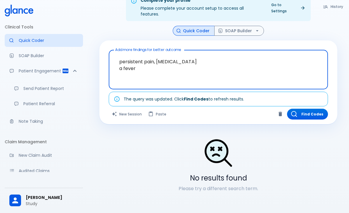
click at [119, 62] on textarea "persistent pain, jaundice a fever" at bounding box center [218, 64] width 211 height 25
type textarea "persistent pain, jaundice a fever"
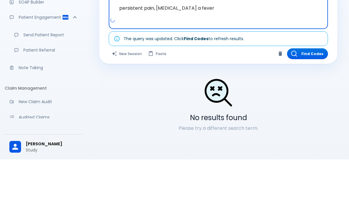
click at [309, 102] on button "Find Codes" at bounding box center [307, 107] width 41 height 11
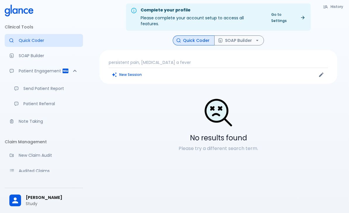
scroll to position [3, 0]
click at [247, 39] on button "SOAP Builder" at bounding box center [239, 41] width 50 height 10
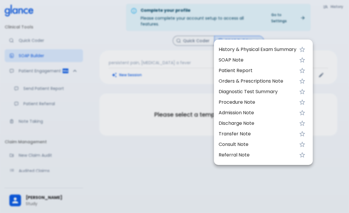
click at [249, 61] on span "SOAP Note" at bounding box center [258, 59] width 78 height 7
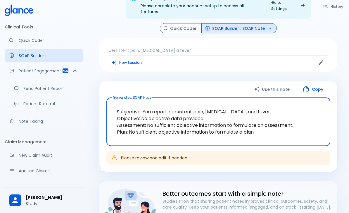
scroll to position [18, 0]
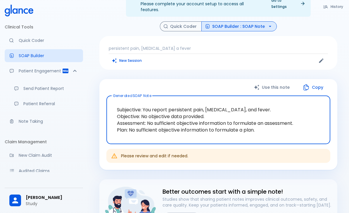
click at [267, 23] on icon "button" at bounding box center [270, 26] width 6 height 6
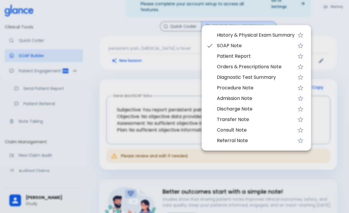
click at [277, 78] on span "Diagnostic Test Summary" at bounding box center [256, 77] width 78 height 7
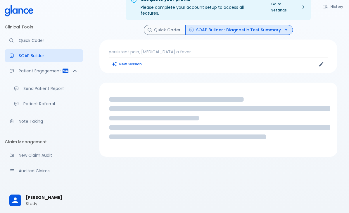
scroll to position [14, 0]
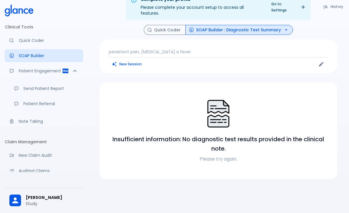
click at [283, 27] on icon "button" at bounding box center [286, 30] width 6 height 6
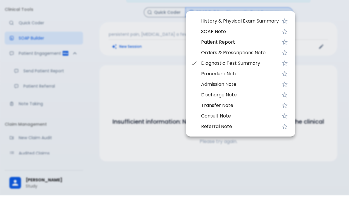
scroll to position [33, 0]
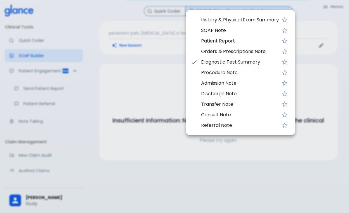
click at [310, 87] on div at bounding box center [174, 106] width 349 height 213
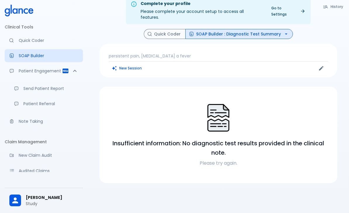
scroll to position [0, 0]
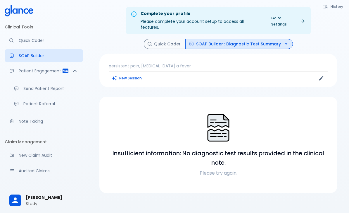
click at [27, 43] on link "Quick Coder" at bounding box center [44, 40] width 78 height 13
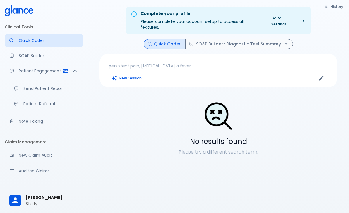
click at [113, 75] on icon "Clears all inputs and results." at bounding box center [114, 77] width 5 height 5
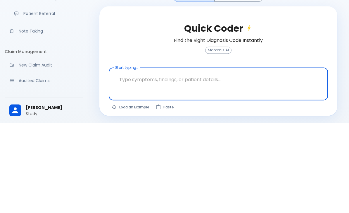
scroll to position [14, 0]
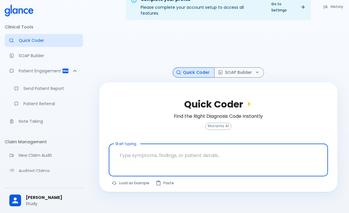
click at [280, 161] on textarea at bounding box center [218, 155] width 211 height 18
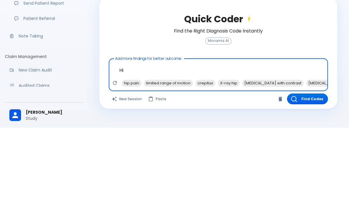
type textarea "H"
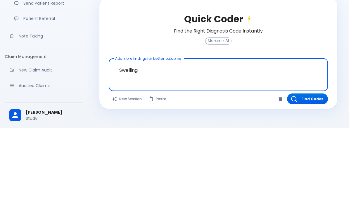
click at [117, 146] on textarea "Swelling" at bounding box center [218, 155] width 211 height 18
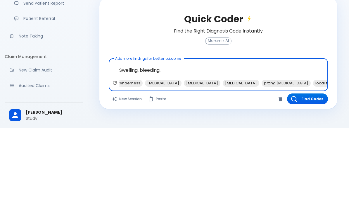
scroll to position [0, 0]
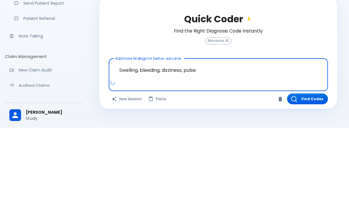
click at [188, 146] on textarea "Swelling, bleeding, dizziness, pulse" at bounding box center [218, 155] width 211 height 18
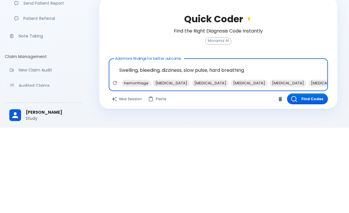
type textarea "Swelling, bleeding, dizziness, slow pulse, hard breathing"
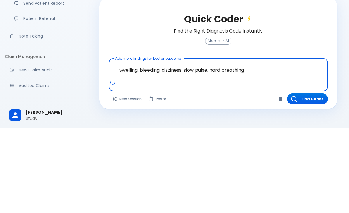
click at [311, 178] on button "Find Codes" at bounding box center [307, 183] width 41 height 11
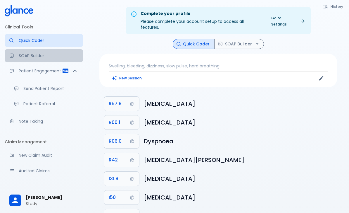
click at [18, 57] on div "Docugen: Compose a clinical documentation in seconds" at bounding box center [13, 55] width 9 height 5
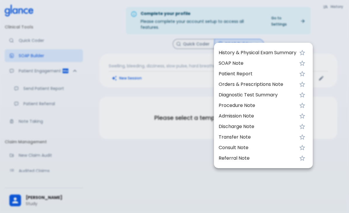
click at [340, 100] on div at bounding box center [174, 106] width 349 height 213
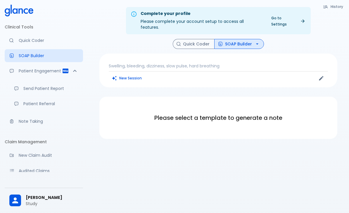
click at [337, 99] on div "Please select a template to generate a note" at bounding box center [218, 117] width 238 height 42
click at [117, 74] on button "New Session" at bounding box center [127, 78] width 37 height 8
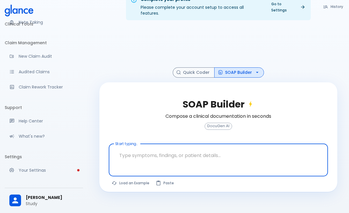
scroll to position [99, 0]
